Goal: Information Seeking & Learning: Learn about a topic

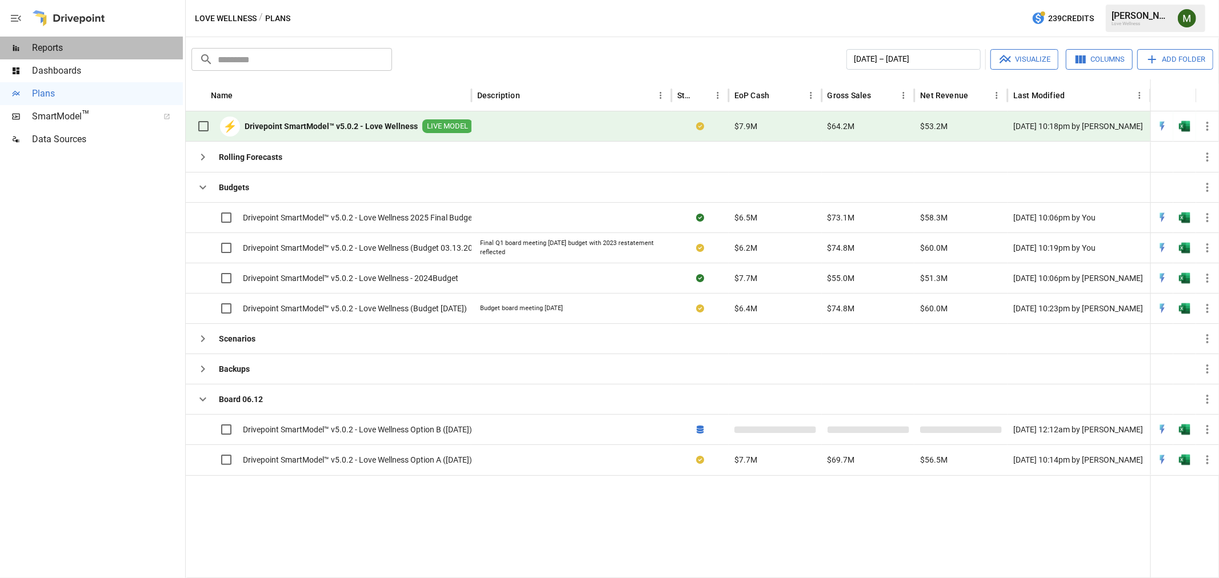
click at [66, 47] on span "Reports" at bounding box center [107, 48] width 151 height 14
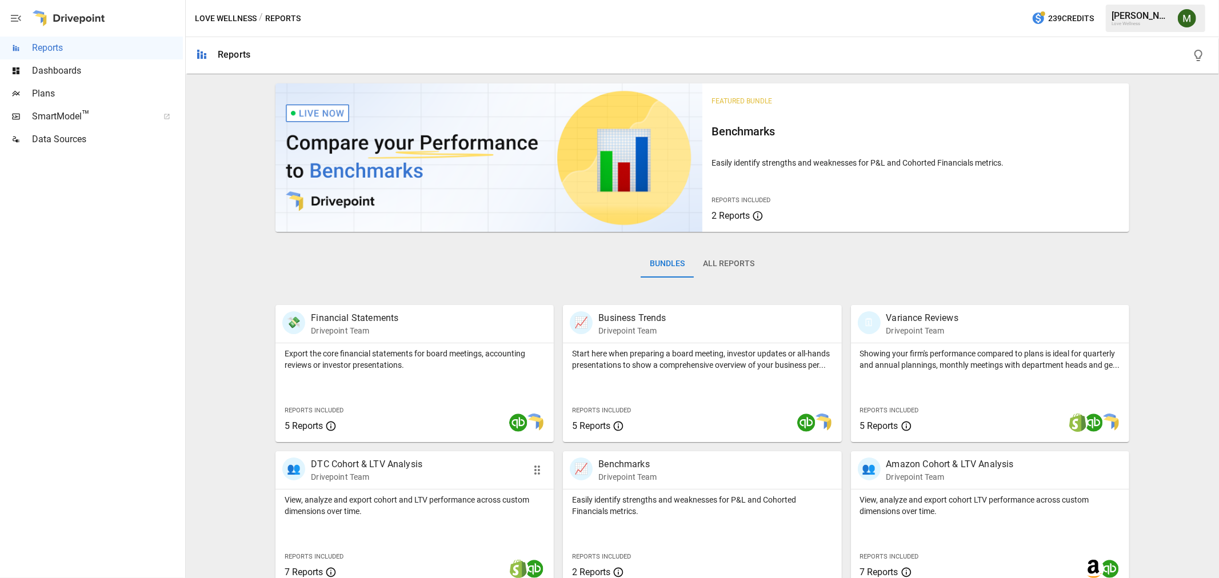
scroll to position [161, 0]
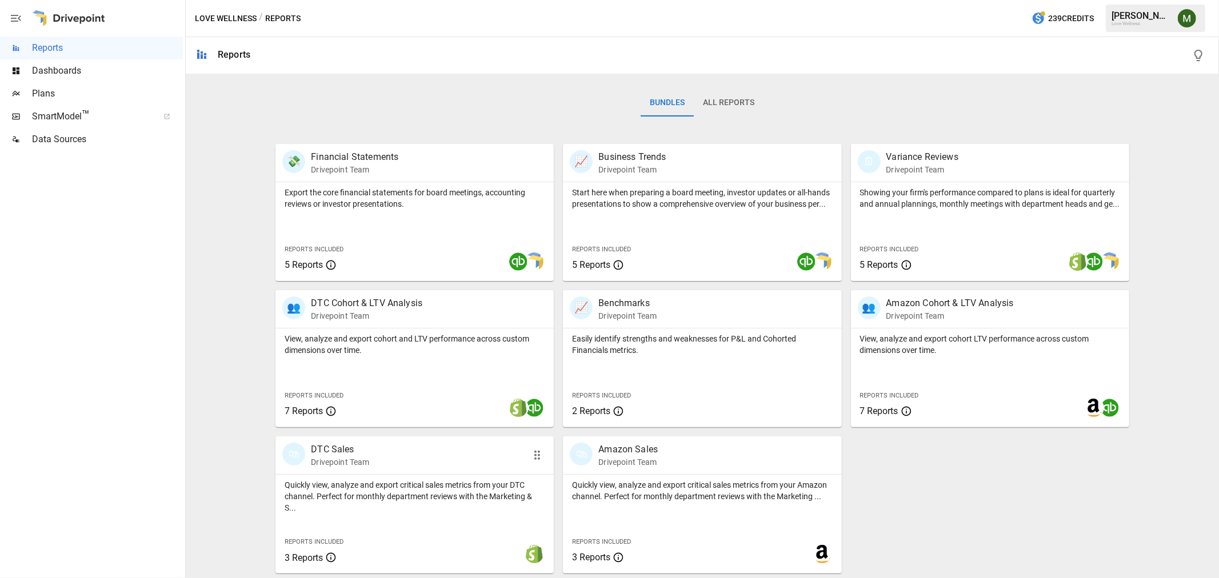
click at [337, 447] on p "DTC Sales" at bounding box center [340, 450] width 58 height 14
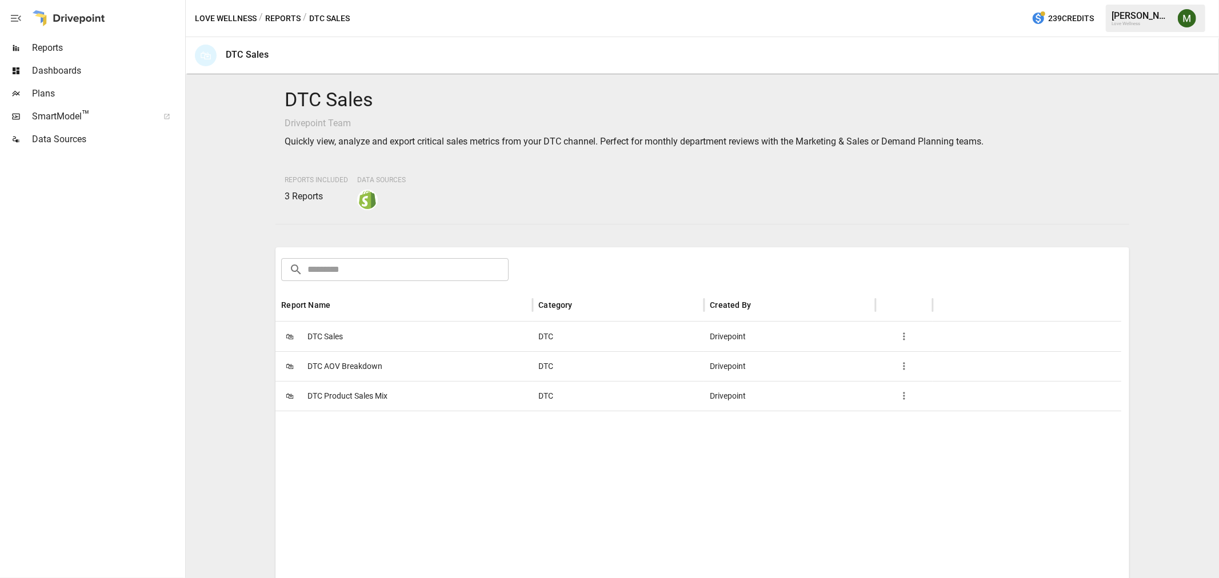
click at [316, 339] on span "DTC Sales" at bounding box center [324, 336] width 35 height 29
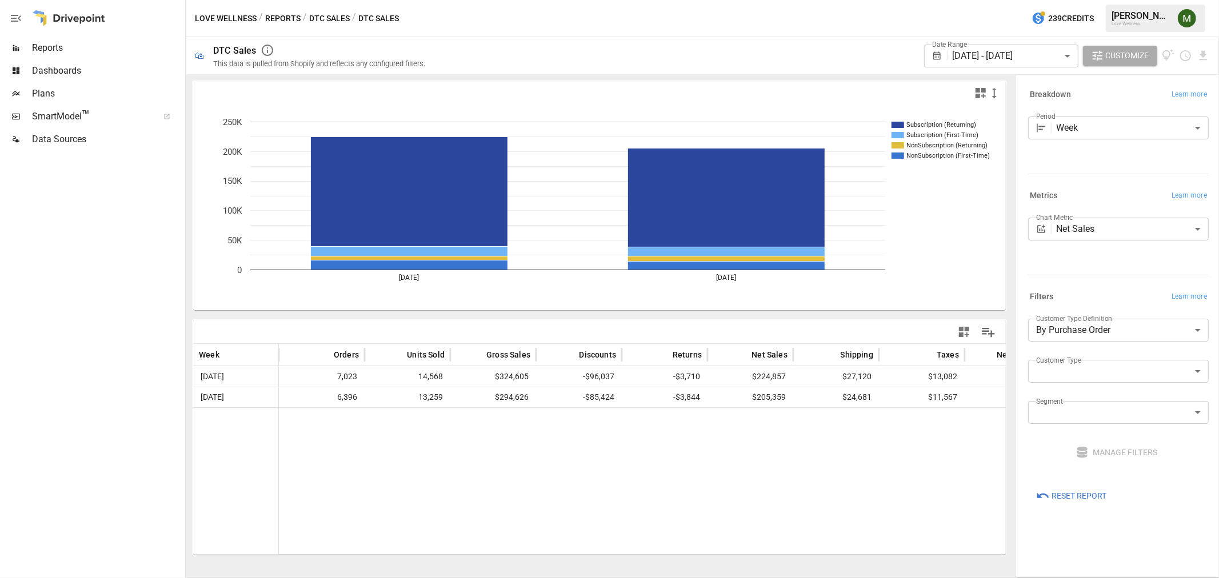
click at [280, 25] on div "Love Wellness / Reports / DTC Sales / DTC Sales 239 Credits [PERSON_NAME] Love …" at bounding box center [702, 18] width 1033 height 37
click at [281, 21] on button "Reports" at bounding box center [282, 18] width 35 height 14
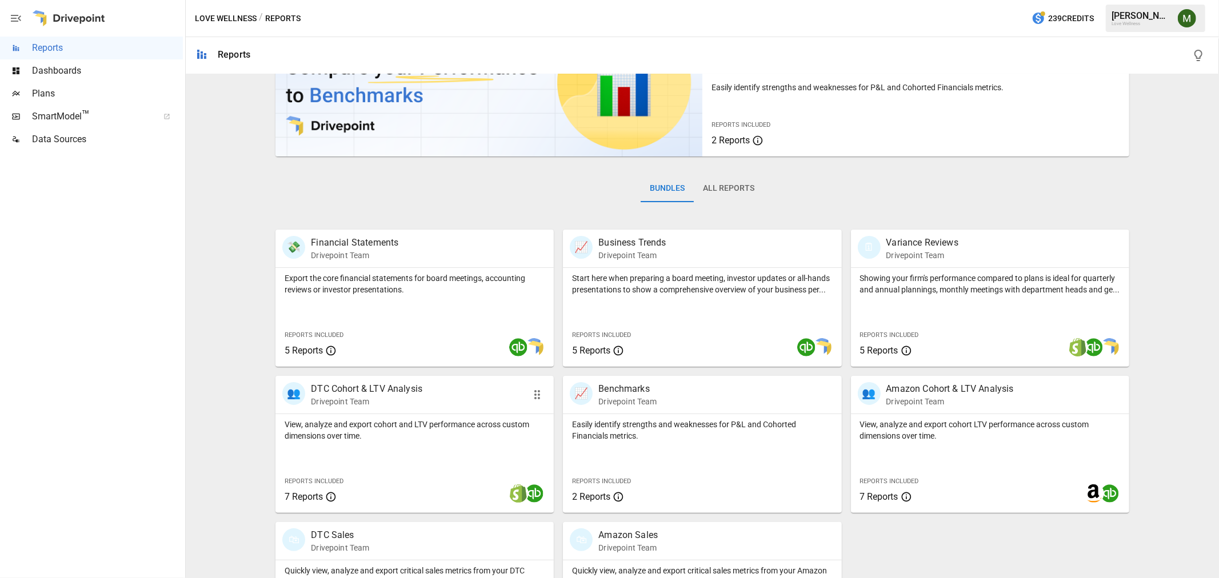
scroll to position [161, 0]
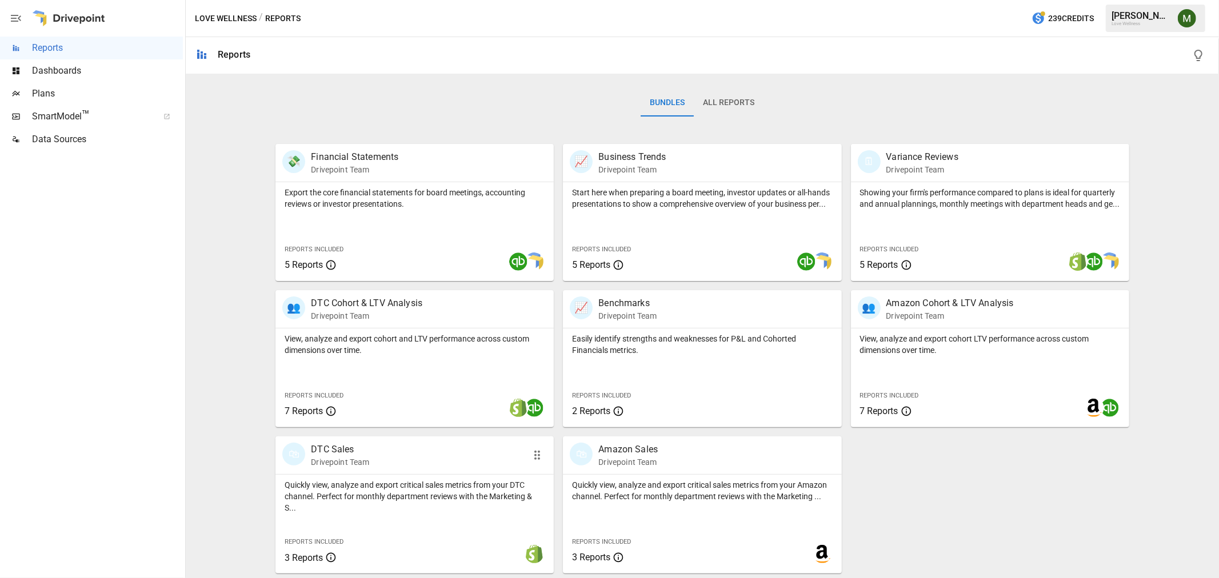
click at [362, 448] on p "DTC Sales" at bounding box center [340, 450] width 58 height 14
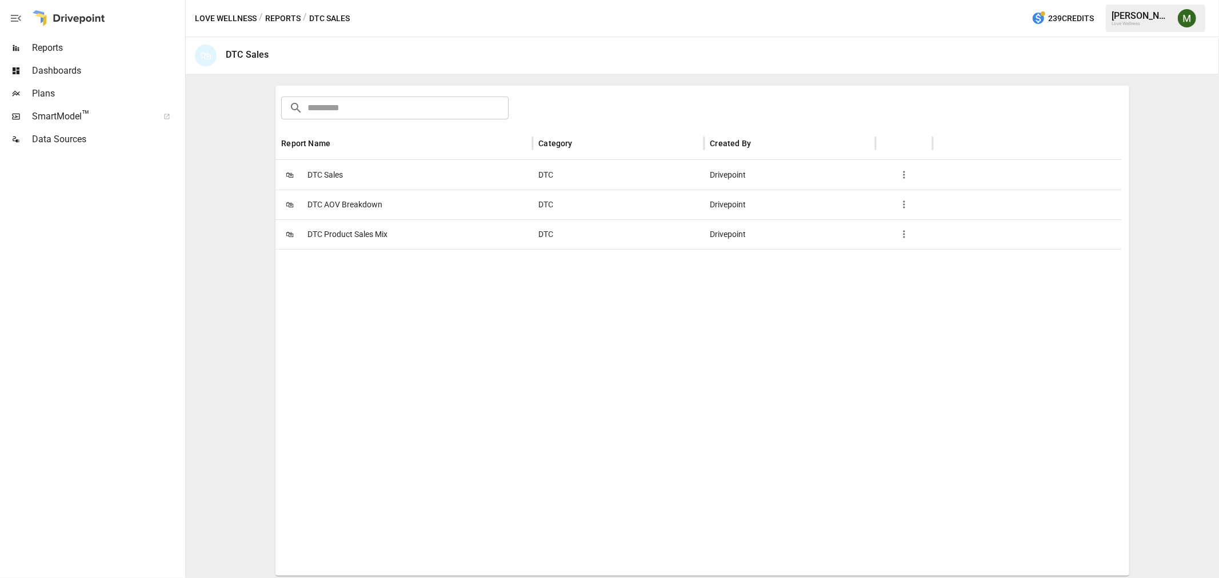
scroll to position [162, 0]
click at [351, 198] on span "DTC AOV Breakdown" at bounding box center [344, 204] width 75 height 29
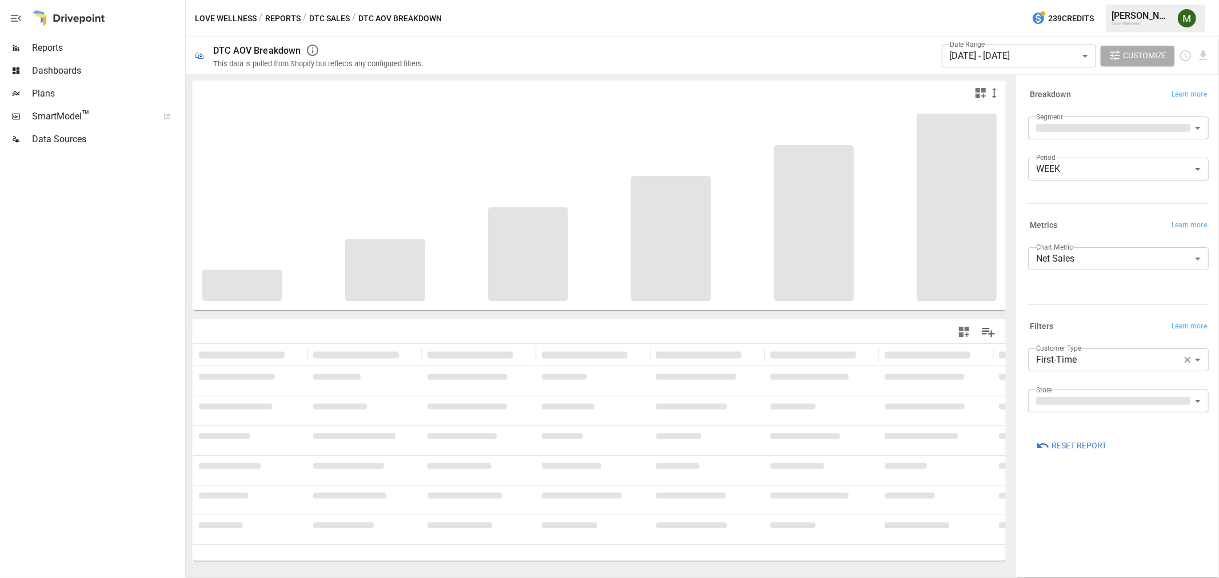
click at [329, 16] on button "DTC Sales" at bounding box center [329, 18] width 41 height 14
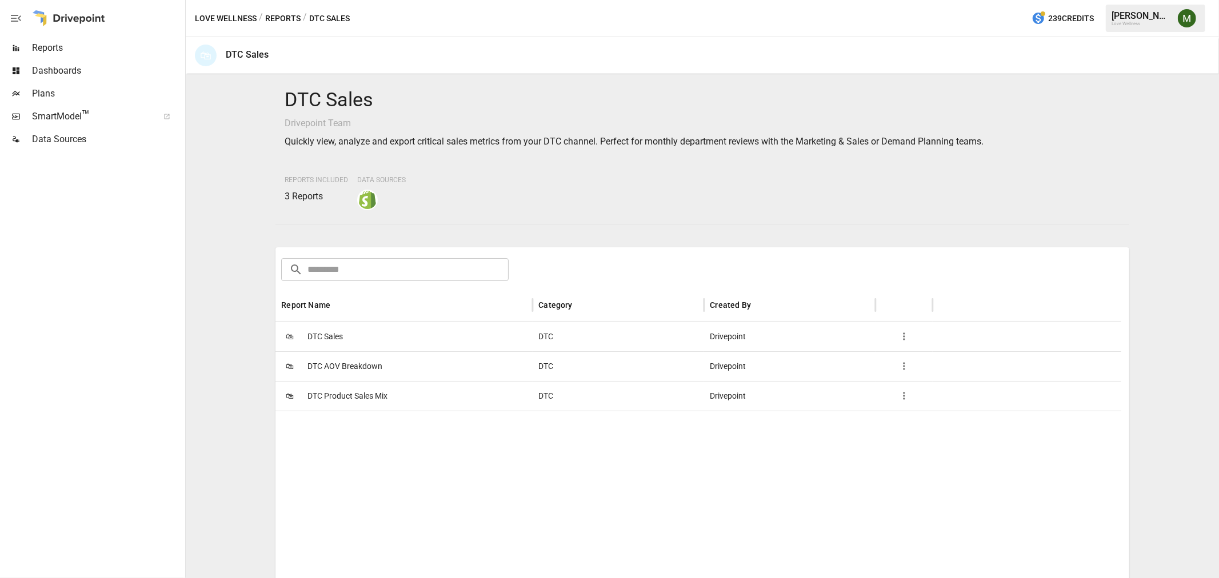
click at [346, 391] on span "DTC Product Sales Mix" at bounding box center [347, 396] width 80 height 29
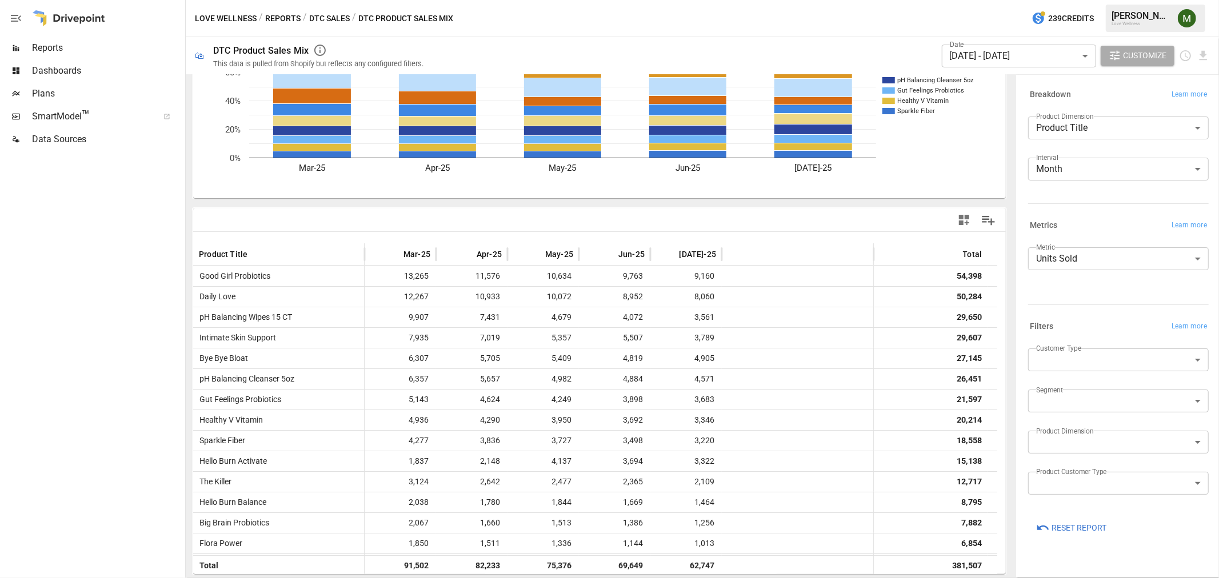
scroll to position [113, 0]
click at [1080, 0] on body "Reports Dashboards Plans SmartModel ™ Data Sources Love Wellness / Reports / DT…" at bounding box center [609, 0] width 1219 height 0
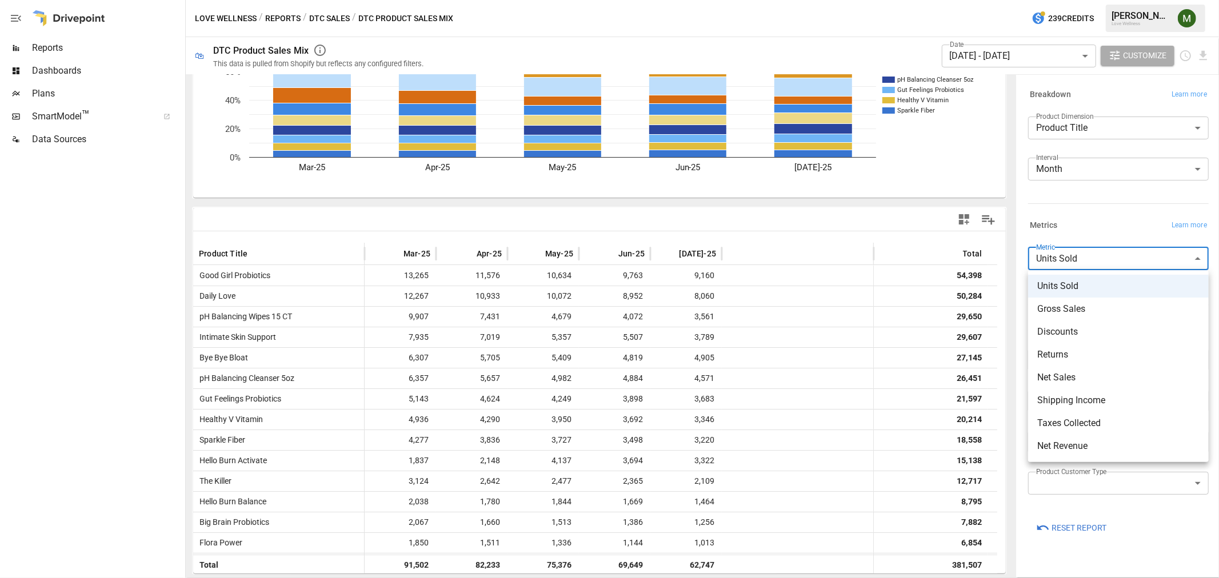
click at [1033, 234] on div at bounding box center [609, 289] width 1219 height 578
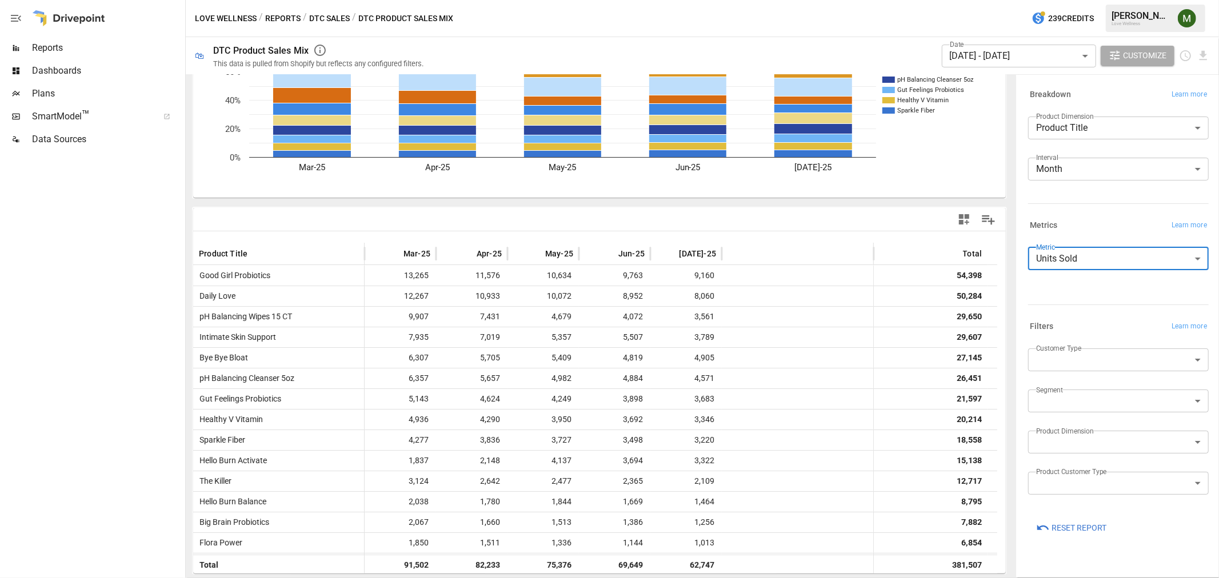
click at [55, 47] on span "Reports" at bounding box center [107, 48] width 151 height 14
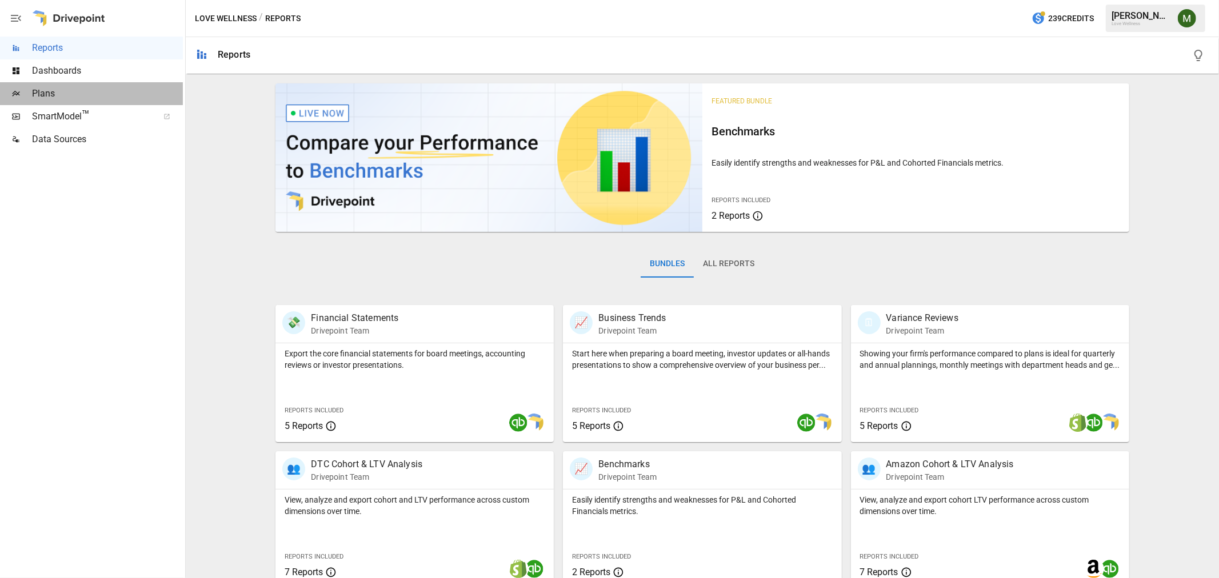
click at [36, 90] on span "Plans" at bounding box center [107, 94] width 151 height 14
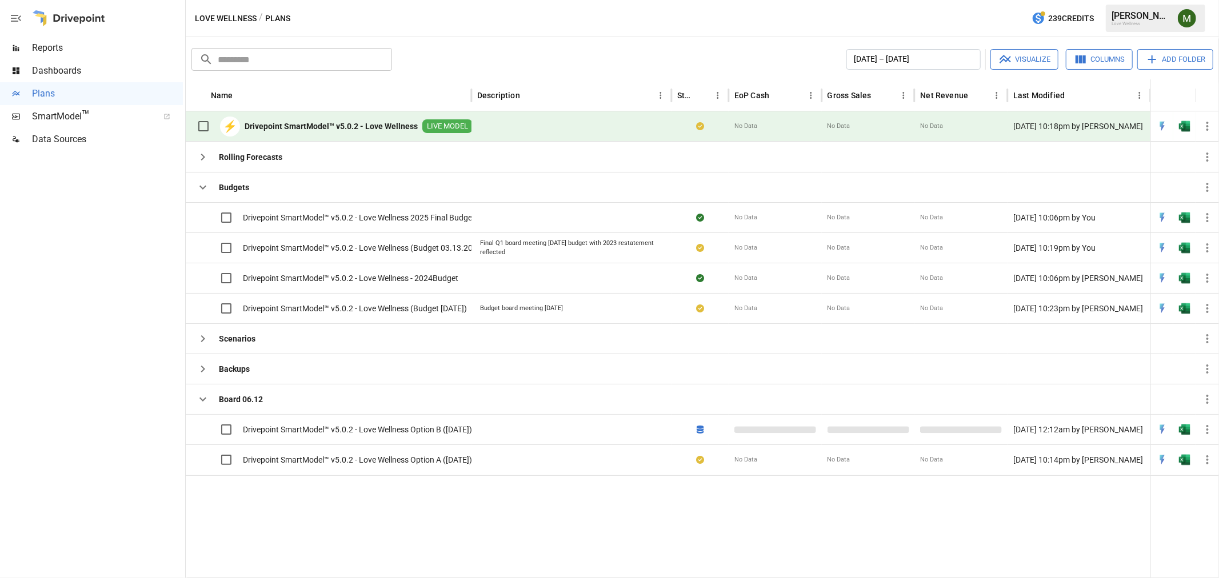
click at [266, 122] on b "Drivepoint SmartModel™ v5.0.2 - Love Wellness" at bounding box center [331, 126] width 173 height 11
click at [877, 23] on div "Love Wellness / Plans 239 Credits [PERSON_NAME] Love Wellness" at bounding box center [702, 18] width 1033 height 37
